Goal: Task Accomplishment & Management: Use online tool/utility

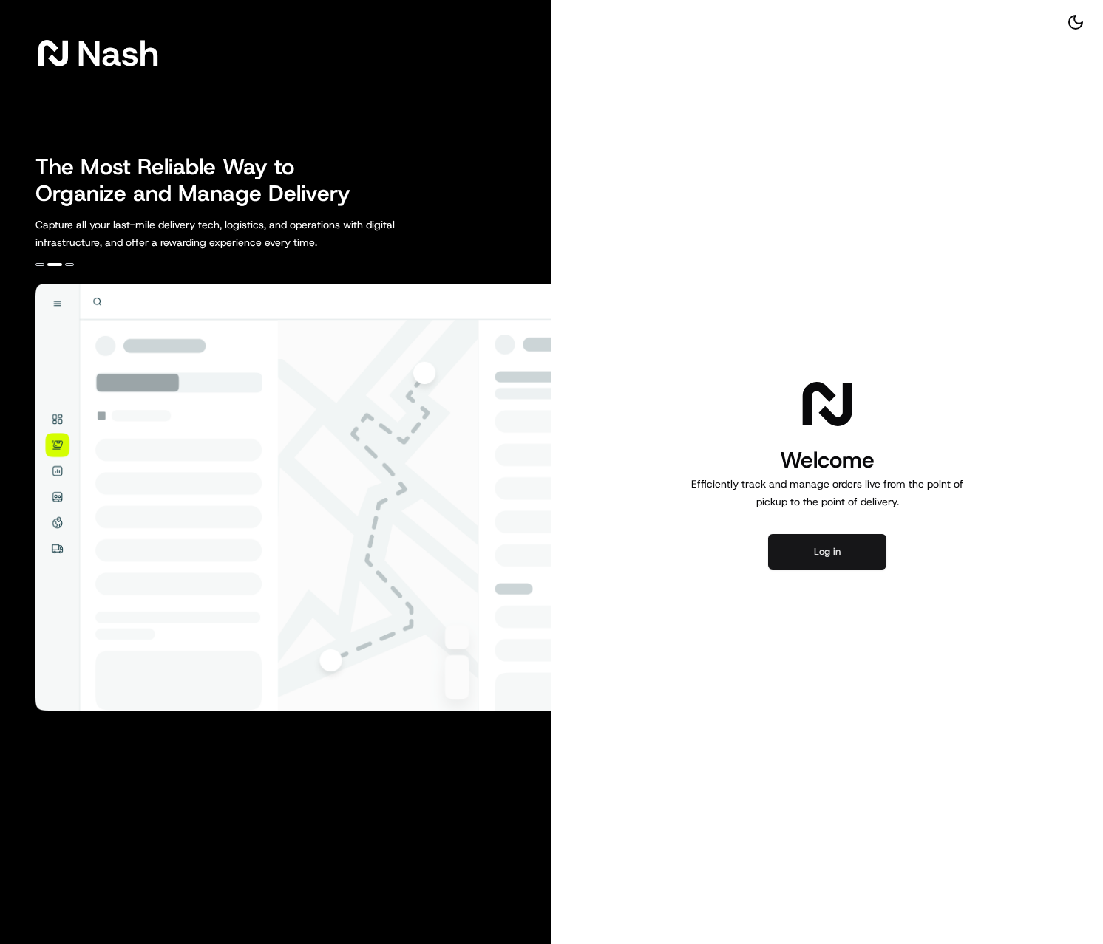
click at [819, 550] on button "Log in" at bounding box center [827, 551] width 118 height 35
